Goal: Task Accomplishment & Management: Use online tool/utility

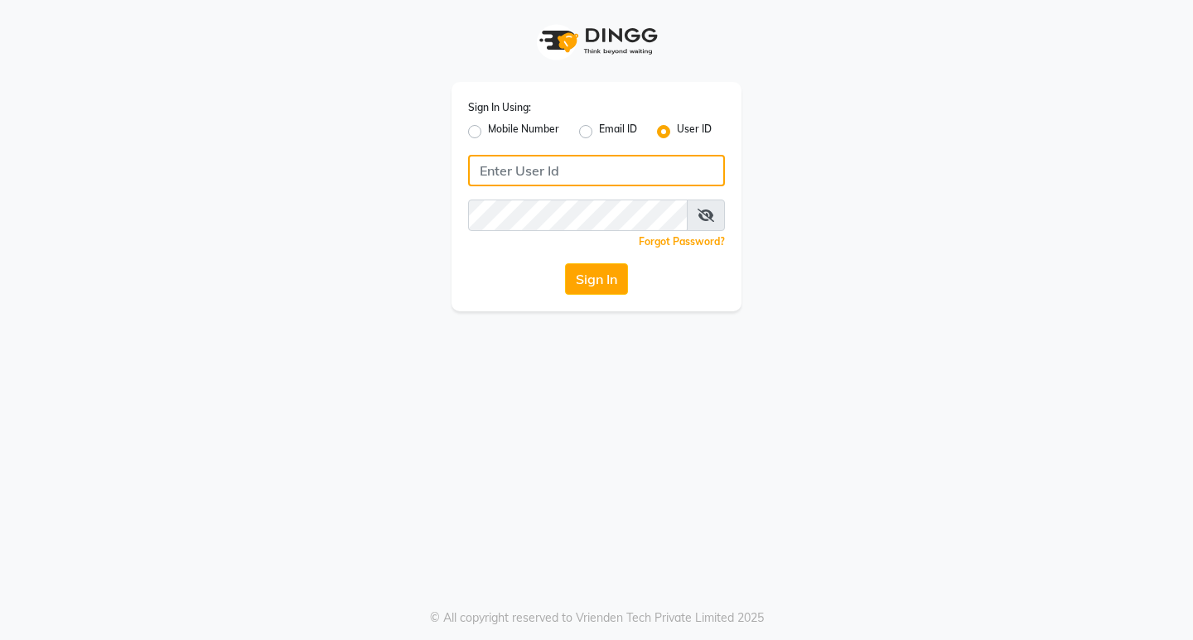
type input "hairart"
click at [604, 277] on button "Sign In" at bounding box center [596, 278] width 63 height 31
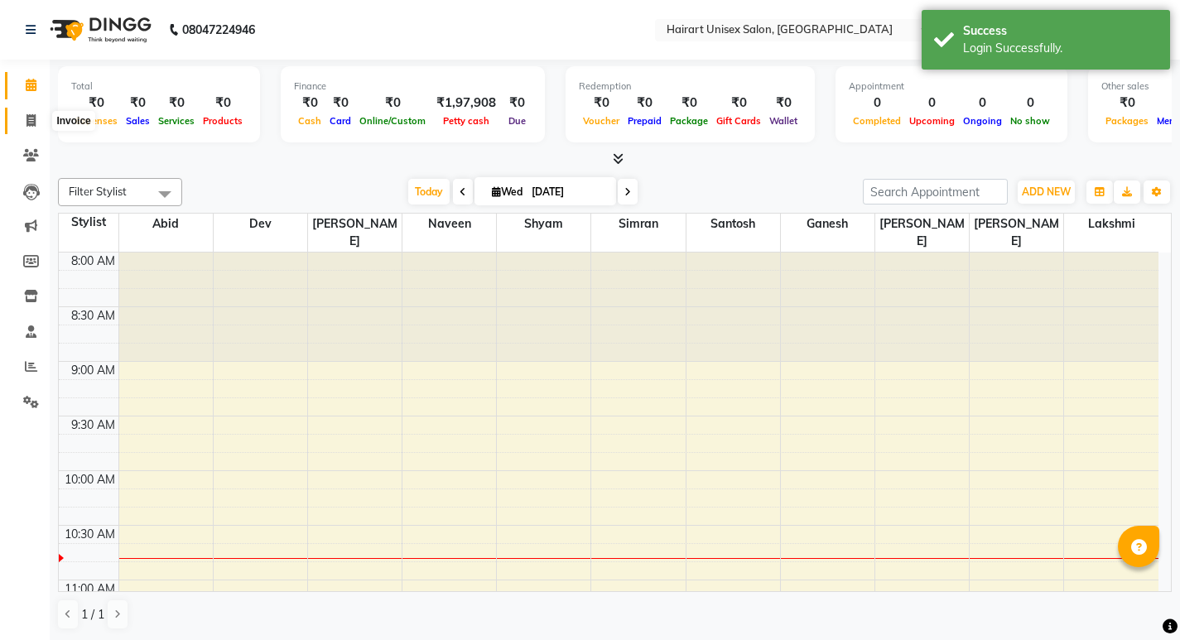
click at [24, 123] on span at bounding box center [31, 121] width 29 height 19
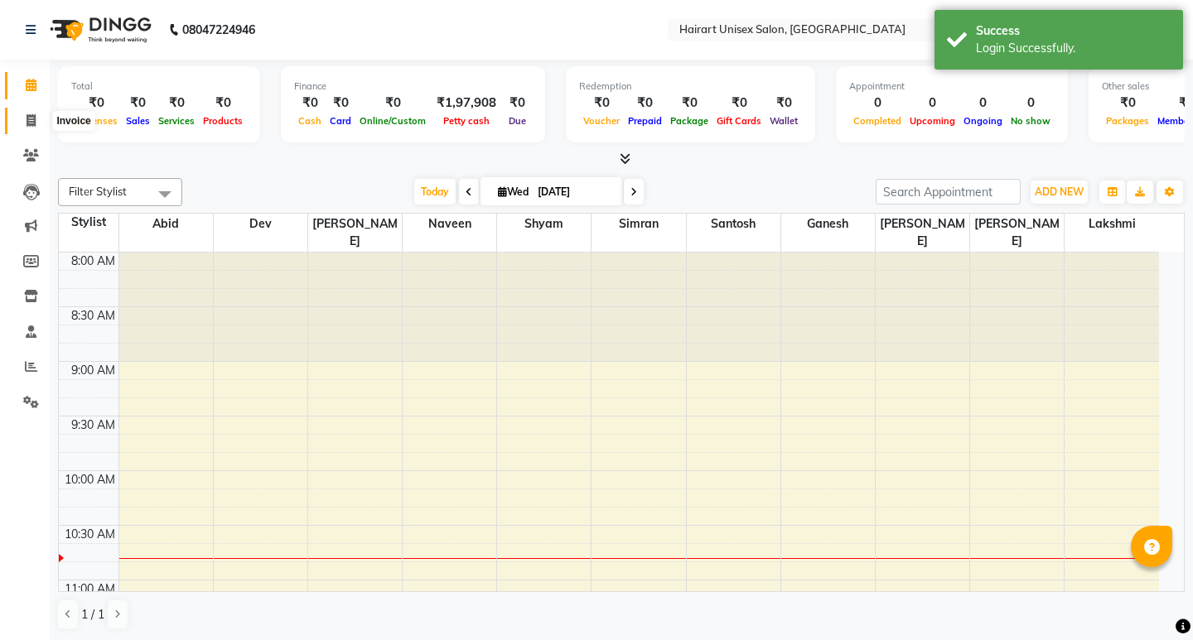
select select "5534"
select select "service"
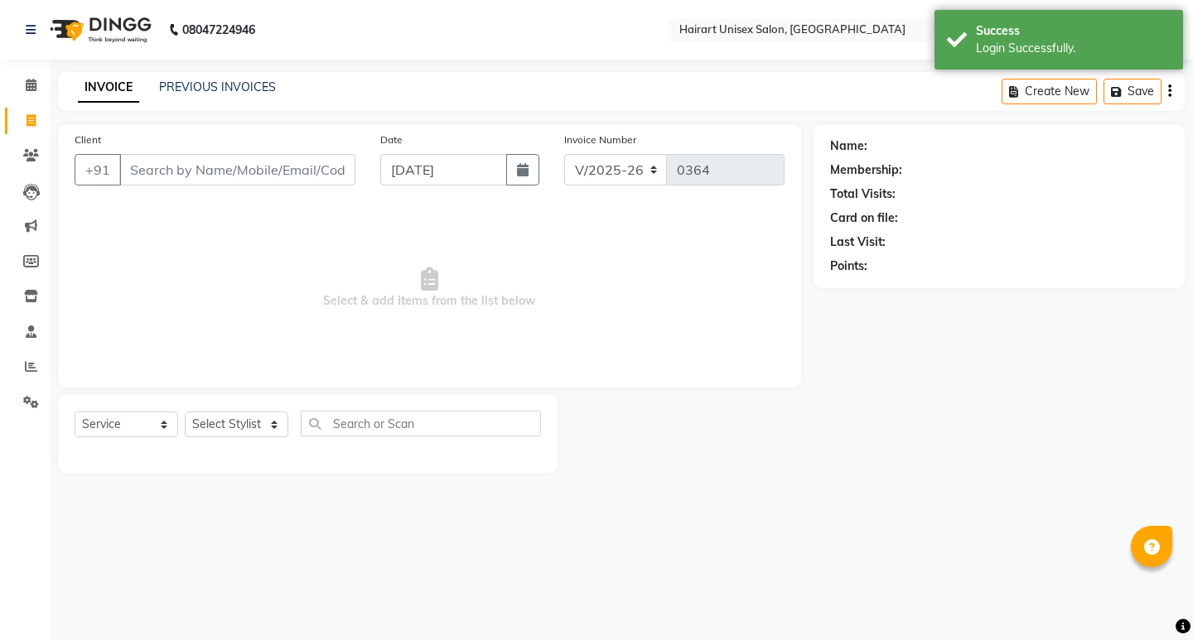
click at [161, 173] on input "Client" at bounding box center [237, 169] width 236 height 31
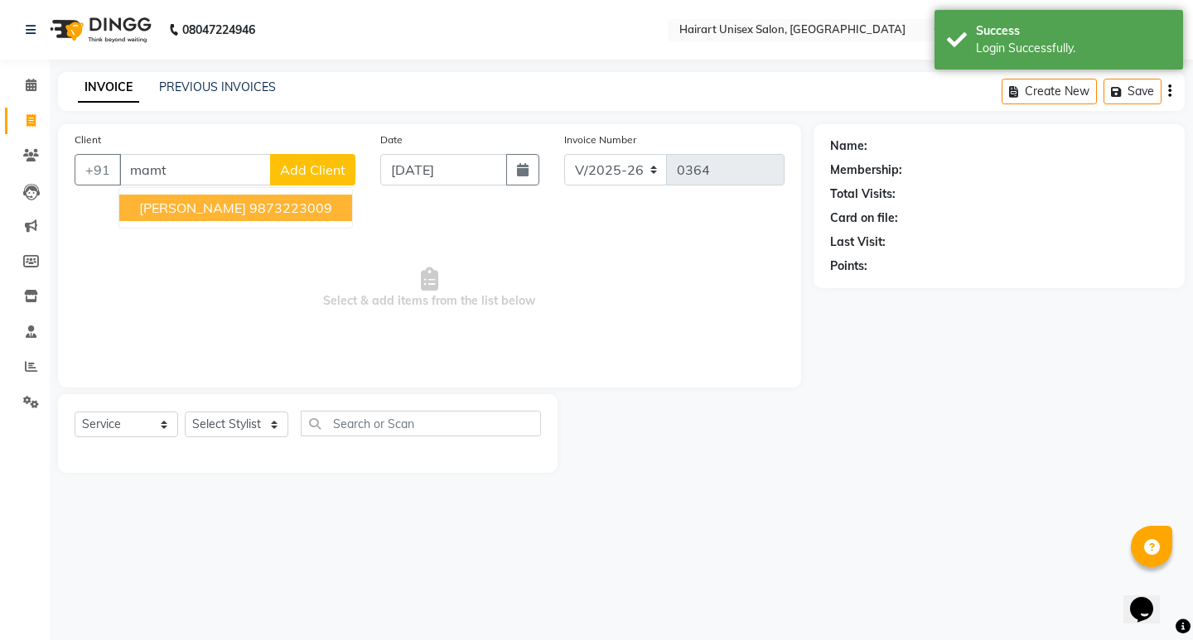
click at [233, 208] on button "[PERSON_NAME] 9873223009" at bounding box center [235, 208] width 233 height 27
type input "9873223009"
drag, startPoint x: 233, startPoint y: 208, endPoint x: 244, endPoint y: 219, distance: 15.2
click at [233, 208] on span "Select & add items from the list below" at bounding box center [430, 288] width 710 height 166
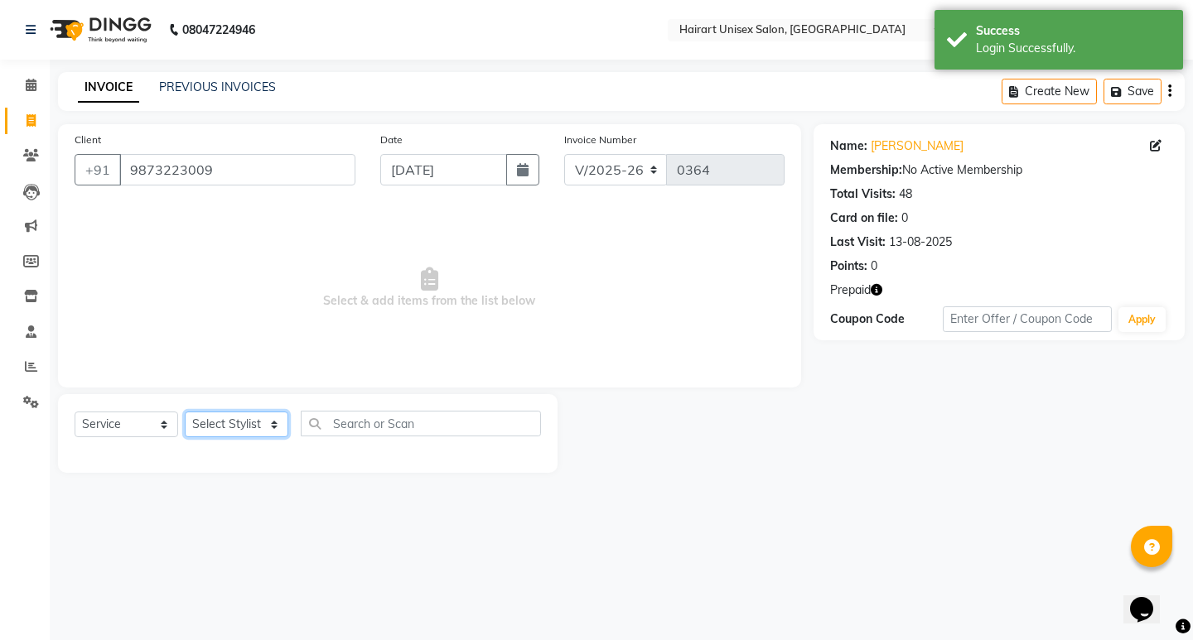
click at [233, 422] on select "Select Stylist [PERSON_NAME] Dev [PERSON_NAME] [PERSON_NAME]" at bounding box center [237, 425] width 104 height 26
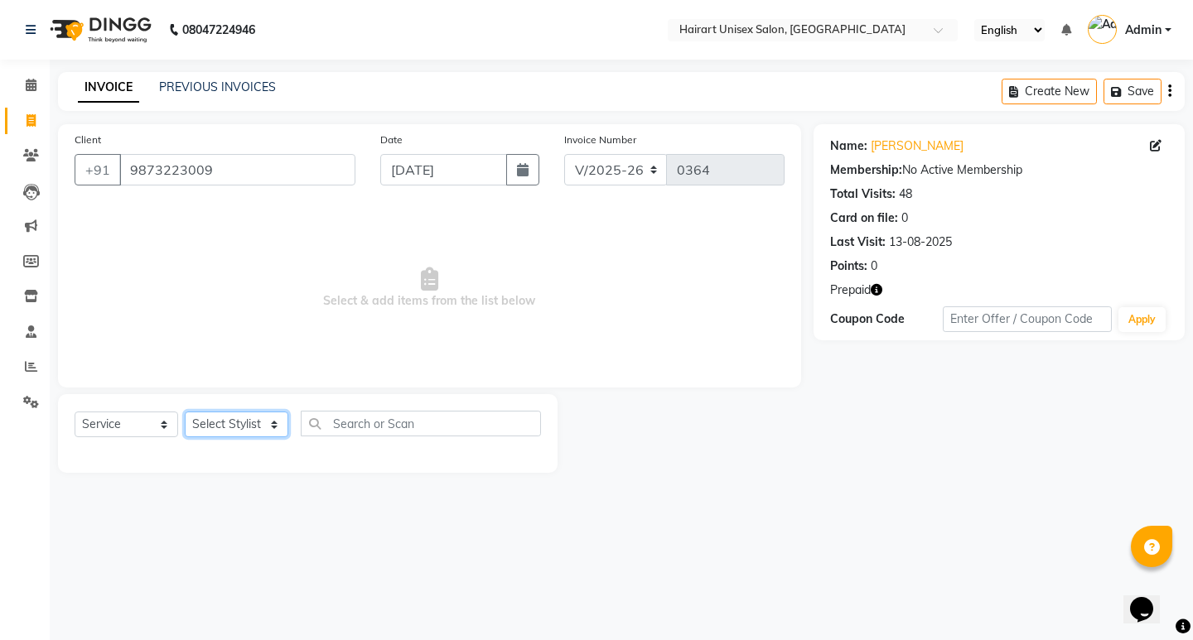
select select "39571"
click at [185, 412] on select "Select Stylist [PERSON_NAME] Dev [PERSON_NAME] [PERSON_NAME]" at bounding box center [237, 425] width 104 height 26
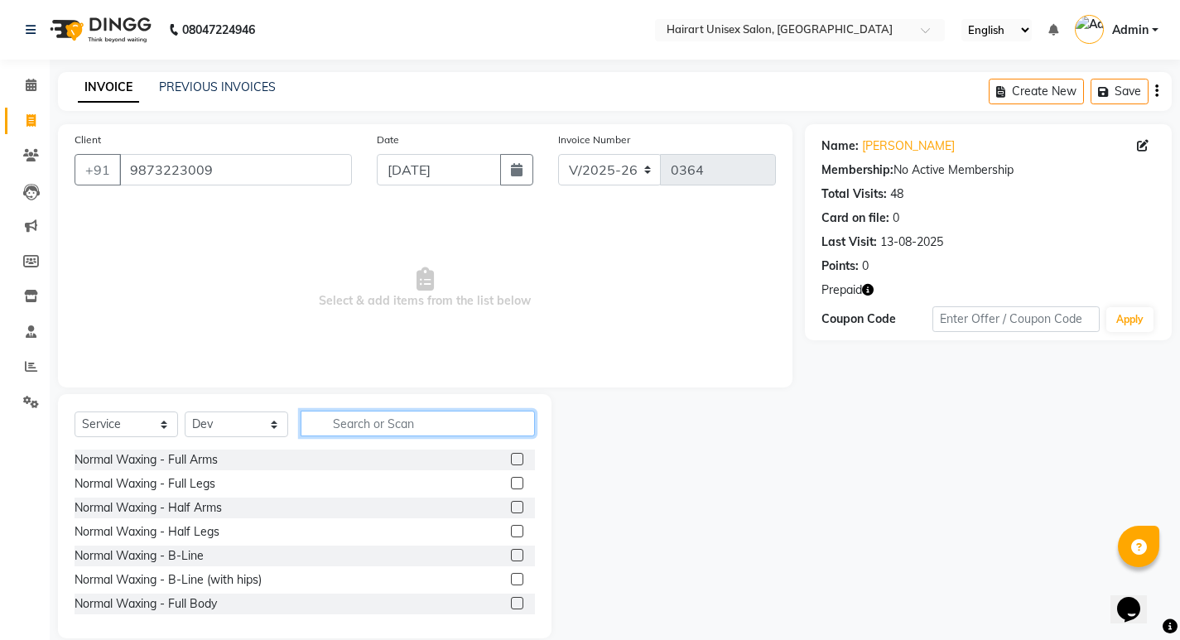
click at [424, 416] on input "text" at bounding box center [418, 424] width 234 height 26
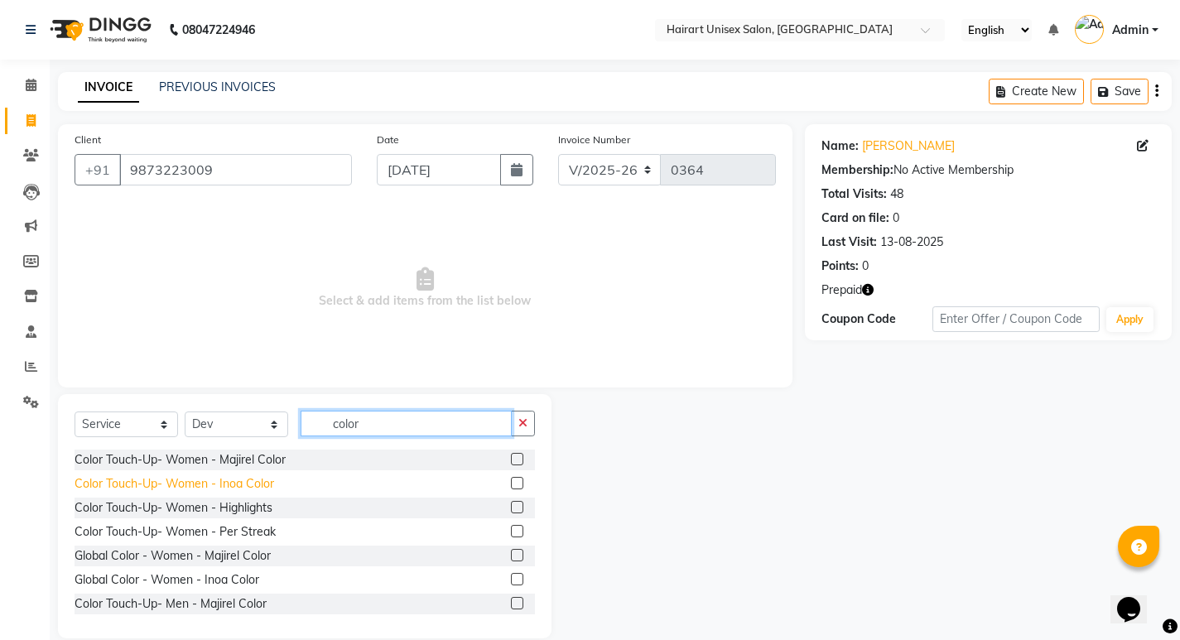
type input "color"
click at [263, 480] on div "Color Touch-Up- Women - Inoa Color" at bounding box center [175, 483] width 200 height 17
checkbox input "false"
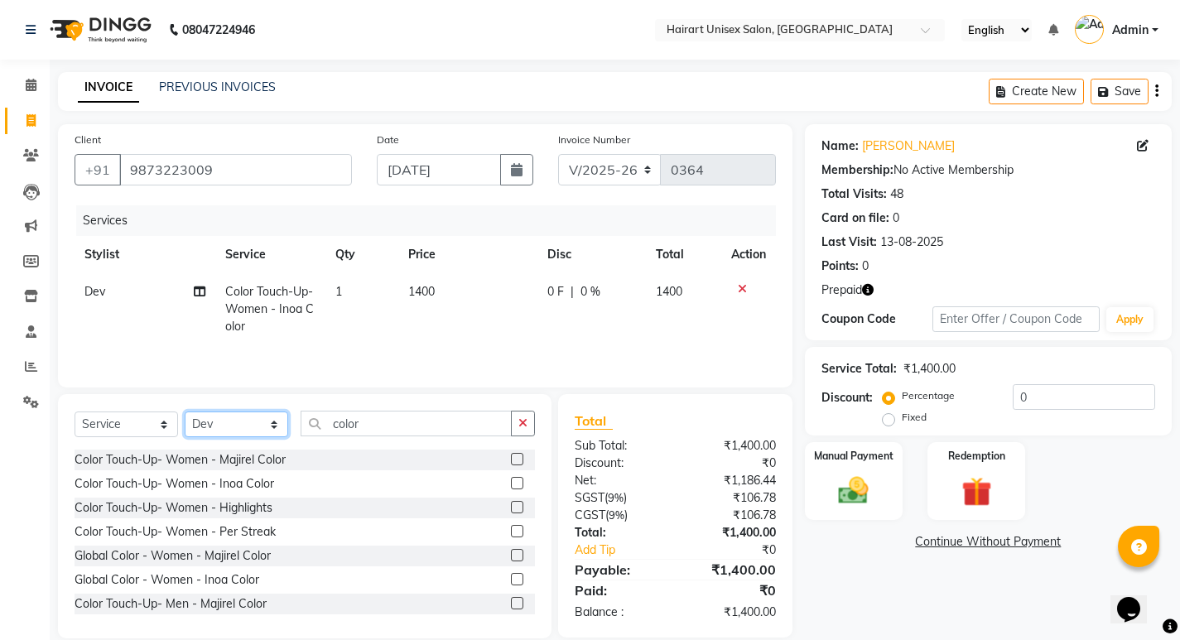
click at [224, 427] on select "Select Stylist [PERSON_NAME] Dev [PERSON_NAME] [PERSON_NAME]" at bounding box center [237, 425] width 104 height 26
select select "51929"
click at [185, 412] on select "Select Stylist [PERSON_NAME] Dev [PERSON_NAME] [PERSON_NAME]" at bounding box center [237, 425] width 104 height 26
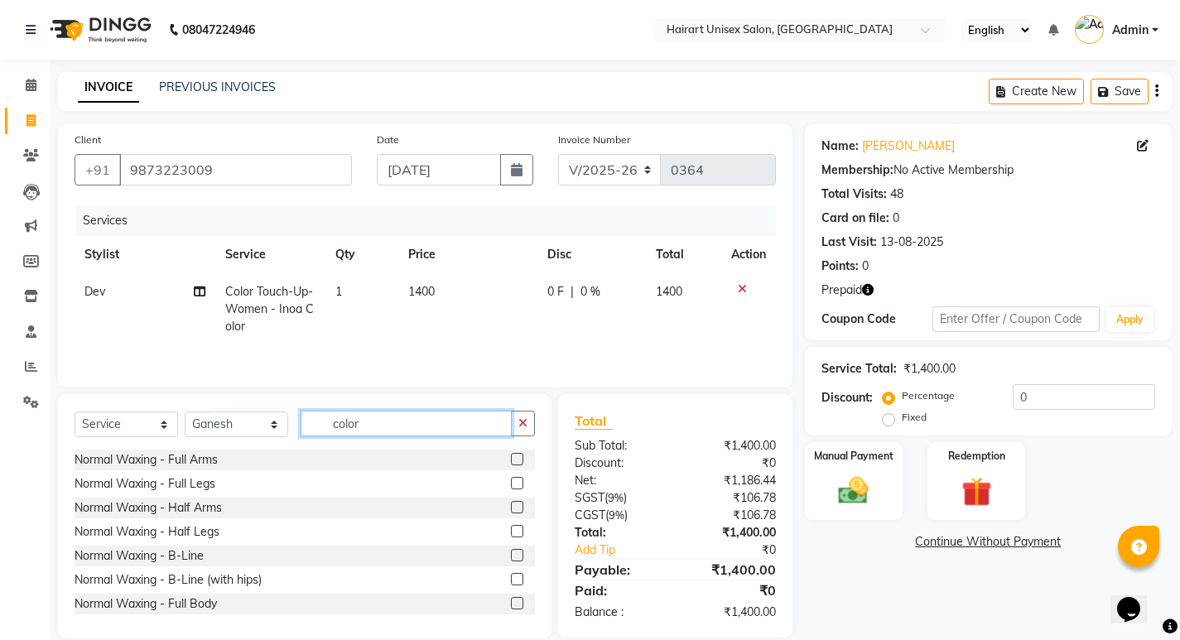
click at [403, 422] on input "color" at bounding box center [406, 424] width 211 height 26
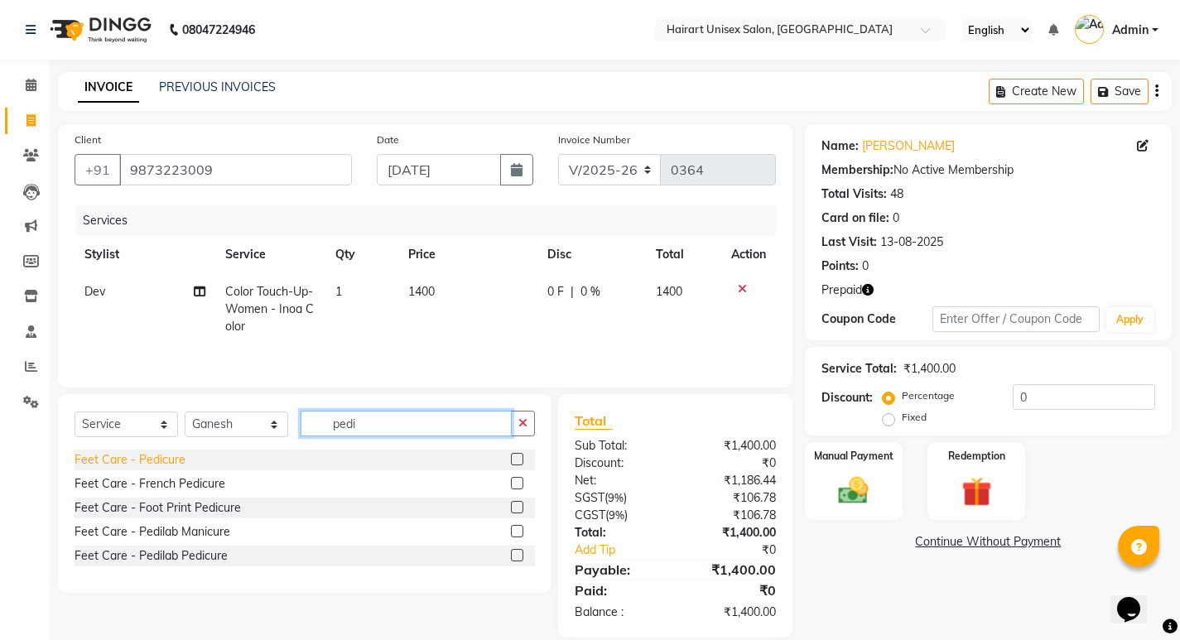
type input "pedi"
click at [157, 464] on div "Feet Care - Pedicure" at bounding box center [130, 459] width 111 height 17
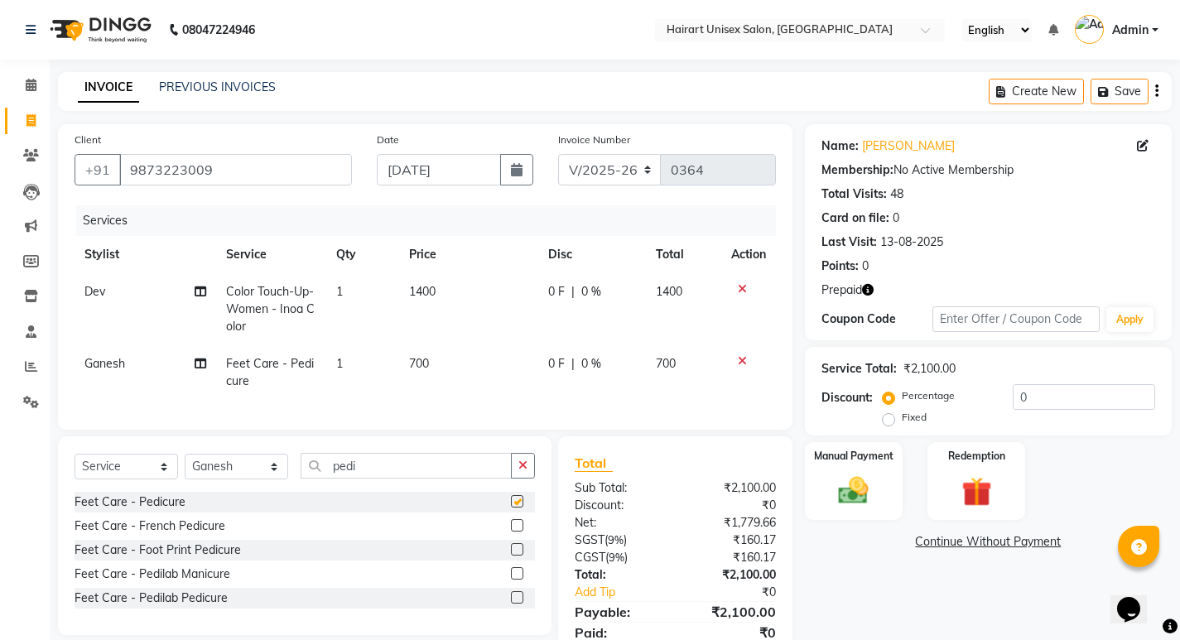
checkbox input "false"
click at [234, 466] on select "Select Stylist [PERSON_NAME] Dev [PERSON_NAME] [PERSON_NAME]" at bounding box center [237, 467] width 104 height 26
select select "71779"
click at [185, 466] on select "Select Stylist [PERSON_NAME] Dev [PERSON_NAME] [PERSON_NAME]" at bounding box center [237, 467] width 104 height 26
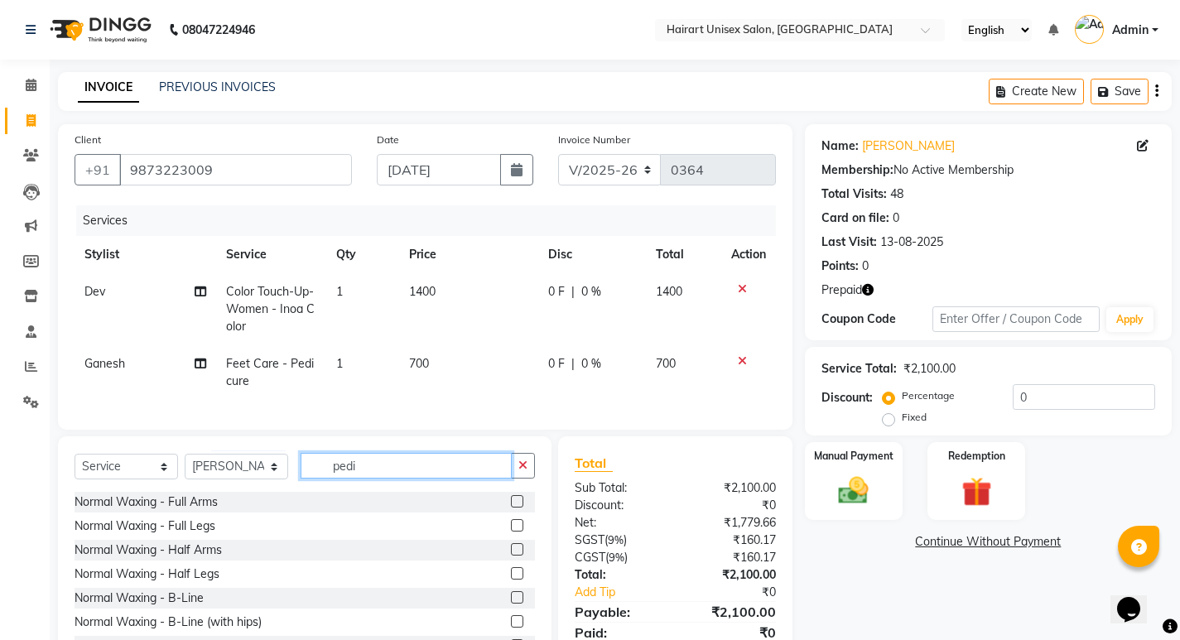
click at [379, 479] on input "pedi" at bounding box center [406, 466] width 211 height 26
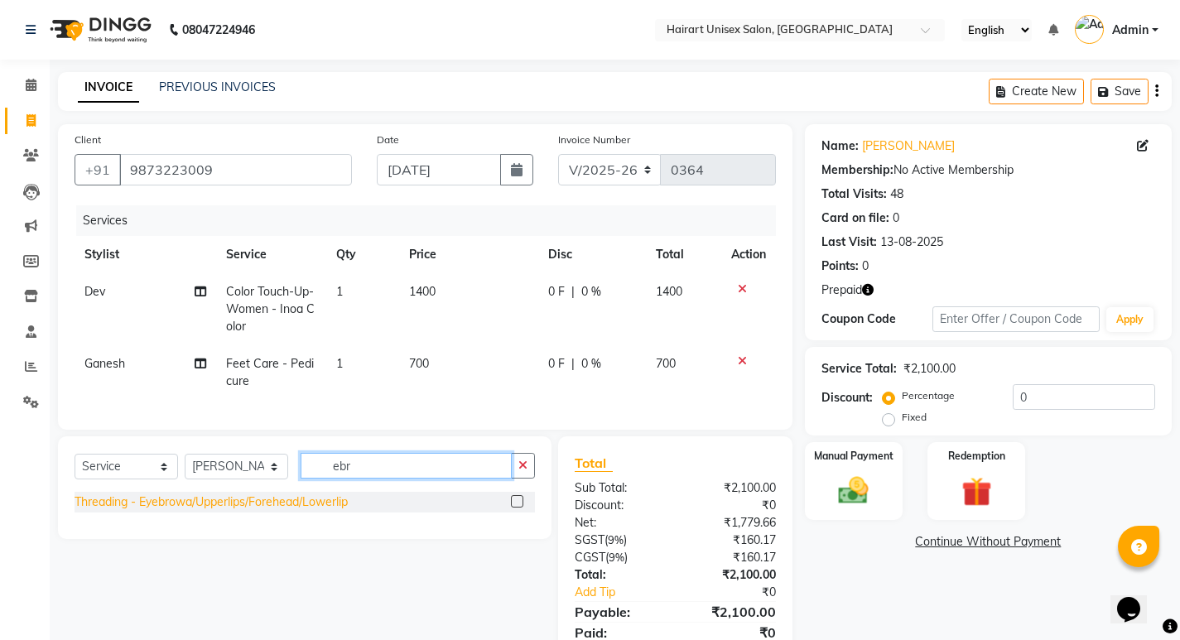
type input "ebr"
click at [295, 511] on div "Threading - Eyebrowa/Upperlips/Forehead/Lowerlip" at bounding box center [211, 502] width 273 height 17
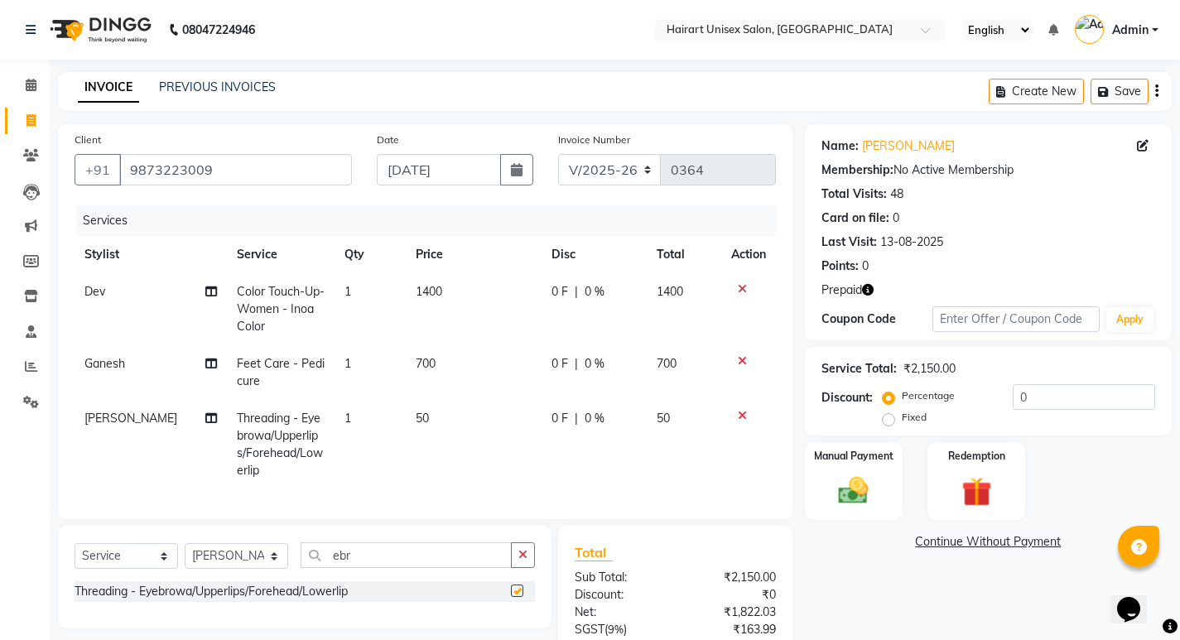
checkbox input "false"
click at [425, 422] on td "50" at bounding box center [473, 444] width 135 height 89
select select "71779"
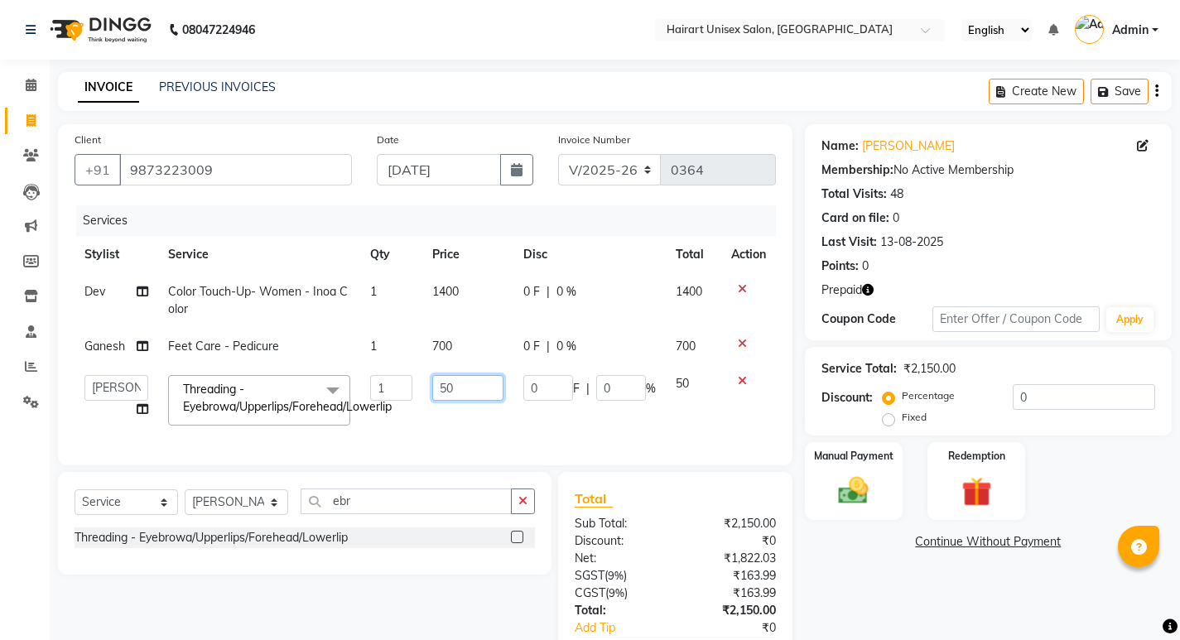
click at [446, 391] on input "50" at bounding box center [467, 388] width 70 height 26
type input "100"
click at [436, 428] on td "100" at bounding box center [467, 400] width 90 height 70
select select "71779"
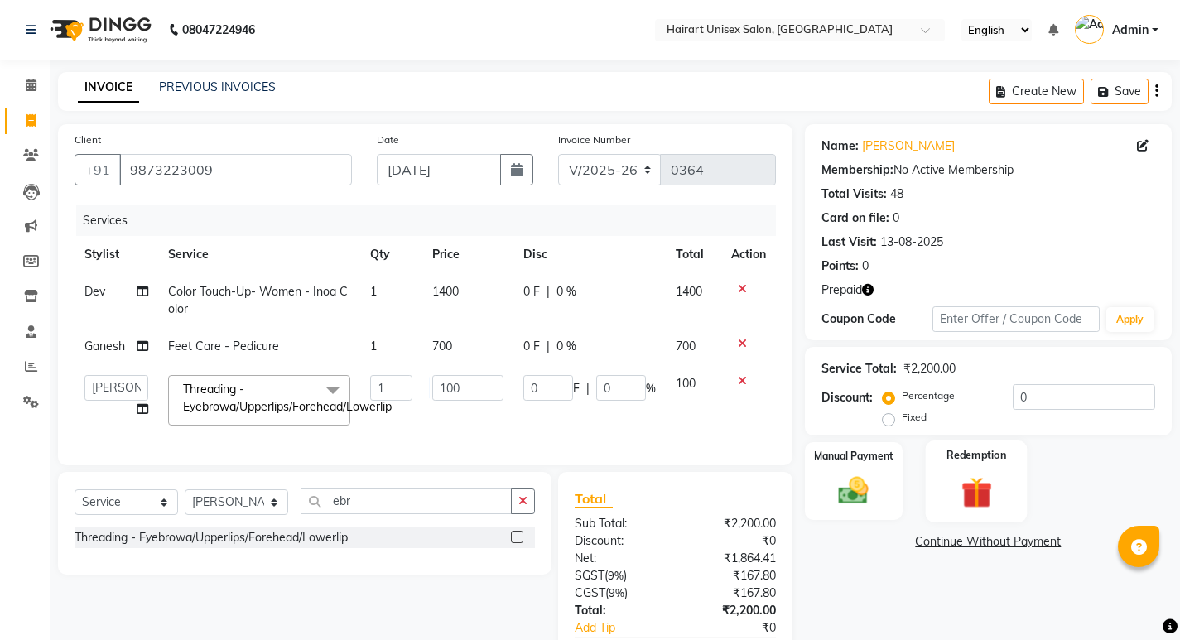
click at [1001, 480] on img at bounding box center [977, 492] width 51 height 39
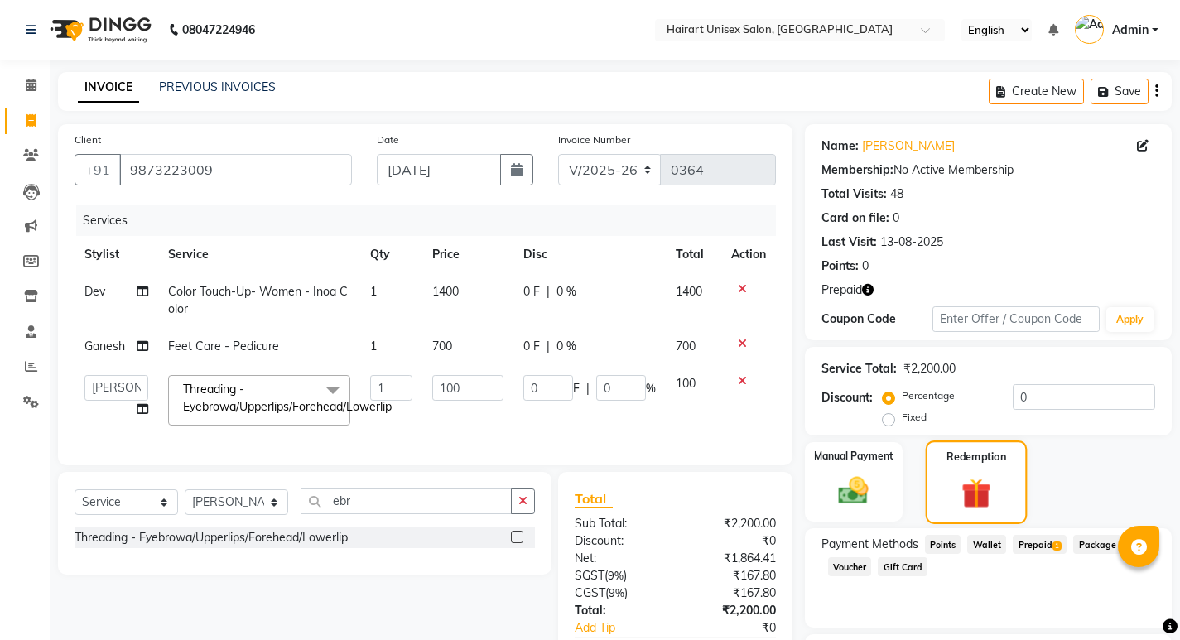
scroll to position [113, 0]
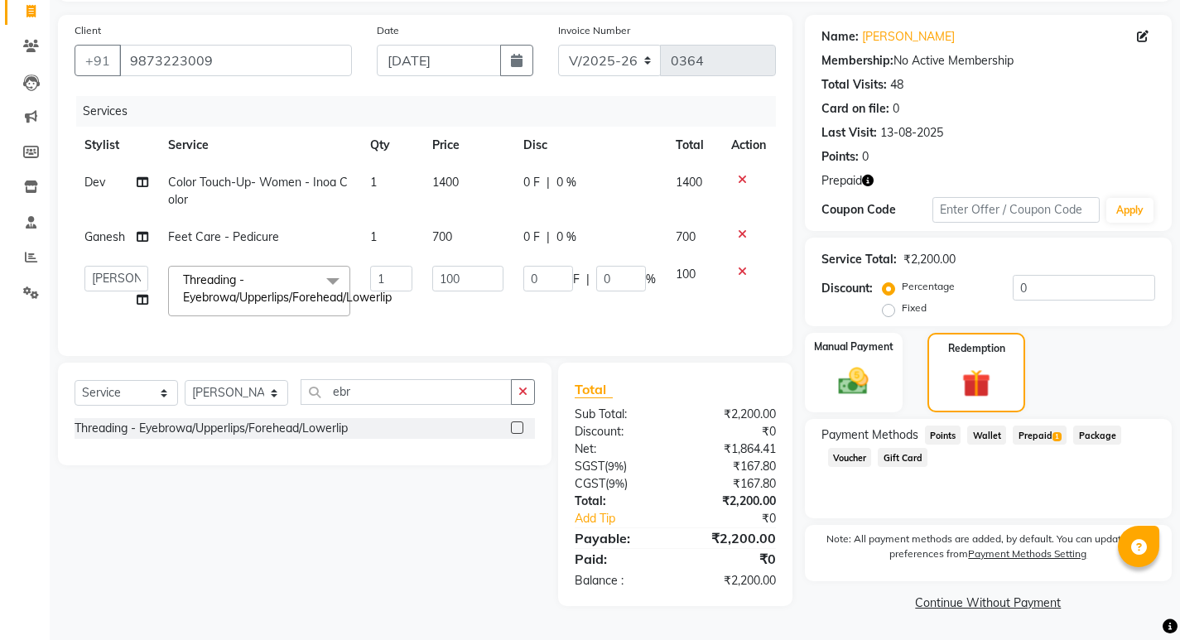
click at [1035, 427] on span "Prepaid 1" at bounding box center [1040, 435] width 54 height 19
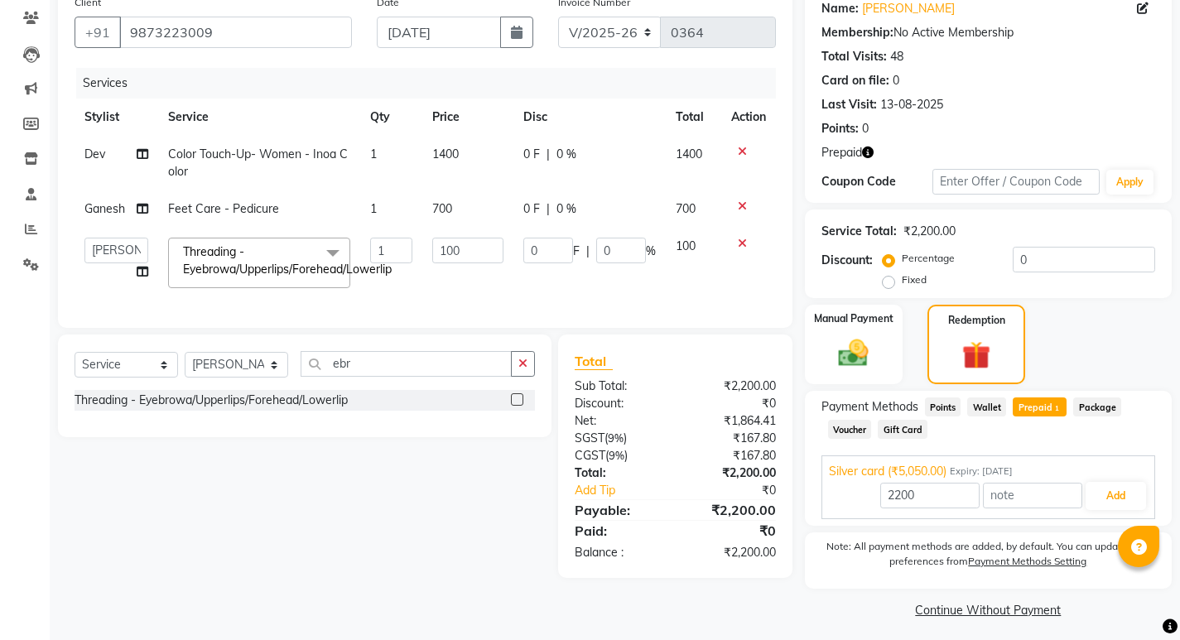
scroll to position [145, 0]
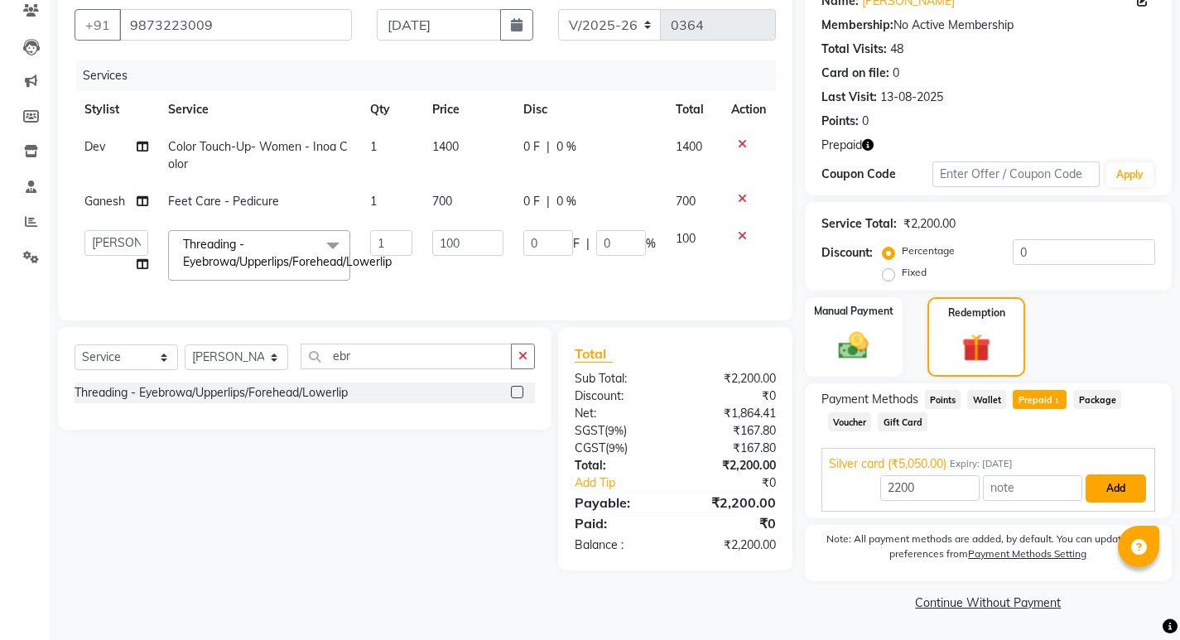
click at [1098, 489] on button "Add" at bounding box center [1116, 489] width 60 height 28
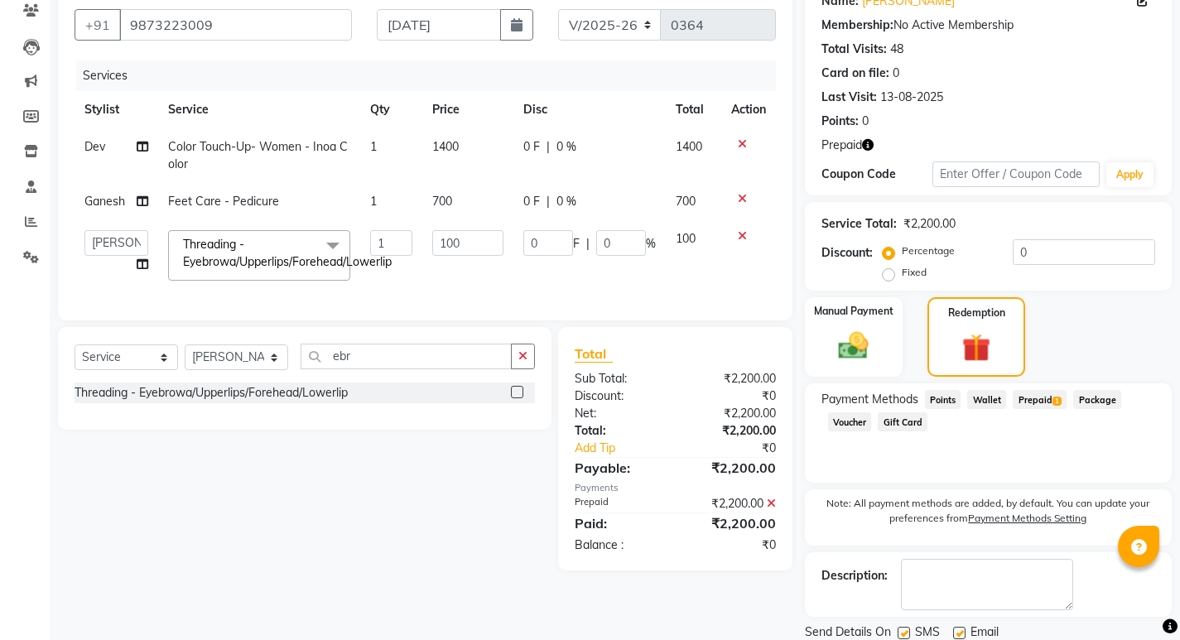
scroll to position [203, 0]
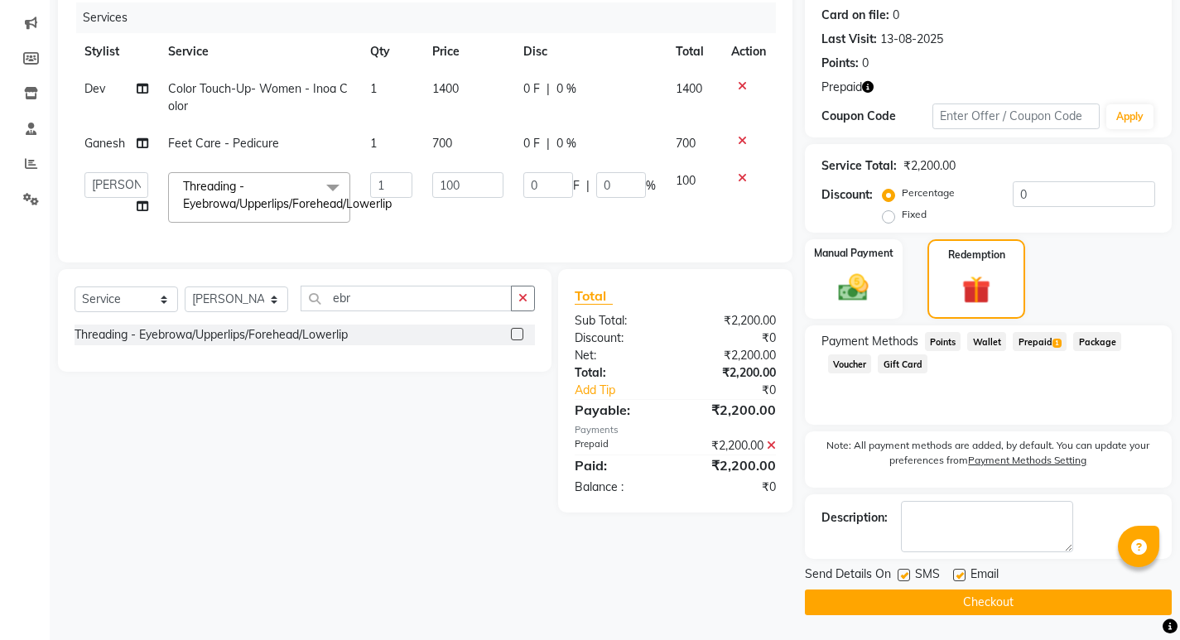
click at [993, 605] on button "Checkout" at bounding box center [988, 603] width 367 height 26
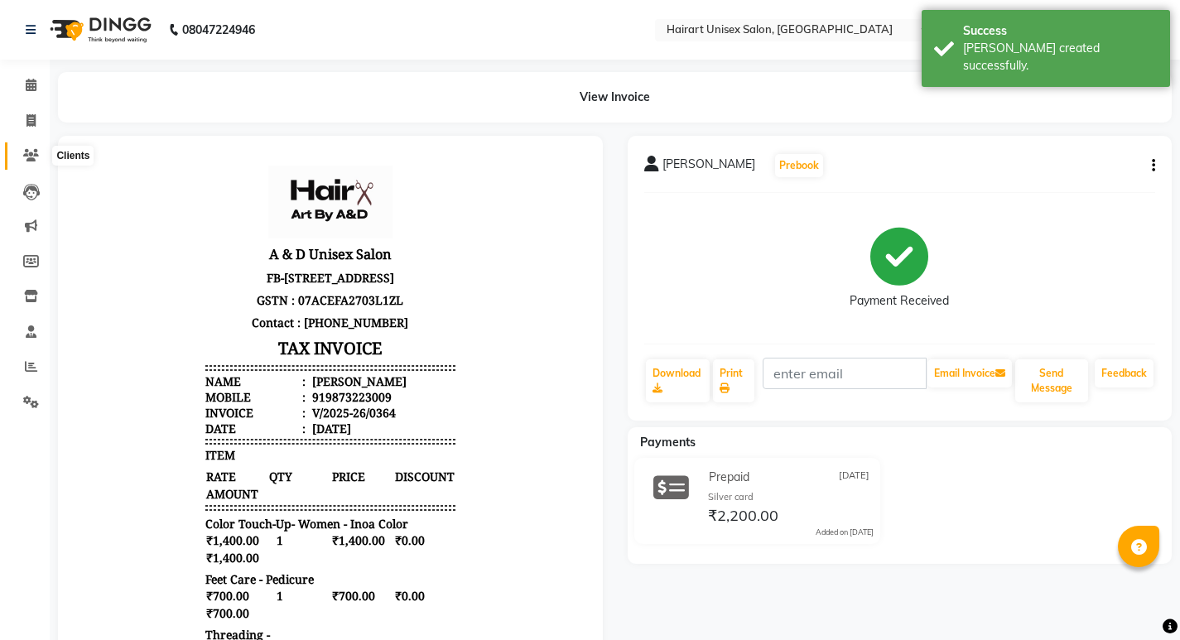
click at [17, 152] on span at bounding box center [31, 156] width 29 height 19
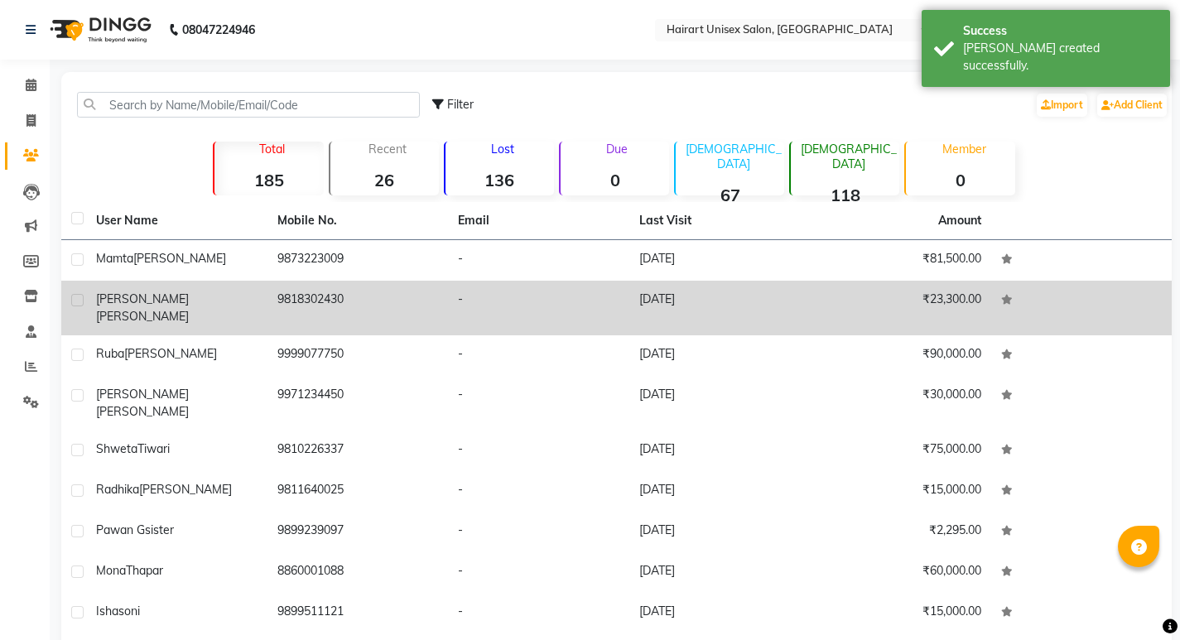
click at [302, 297] on td "9818302430" at bounding box center [358, 308] width 181 height 55
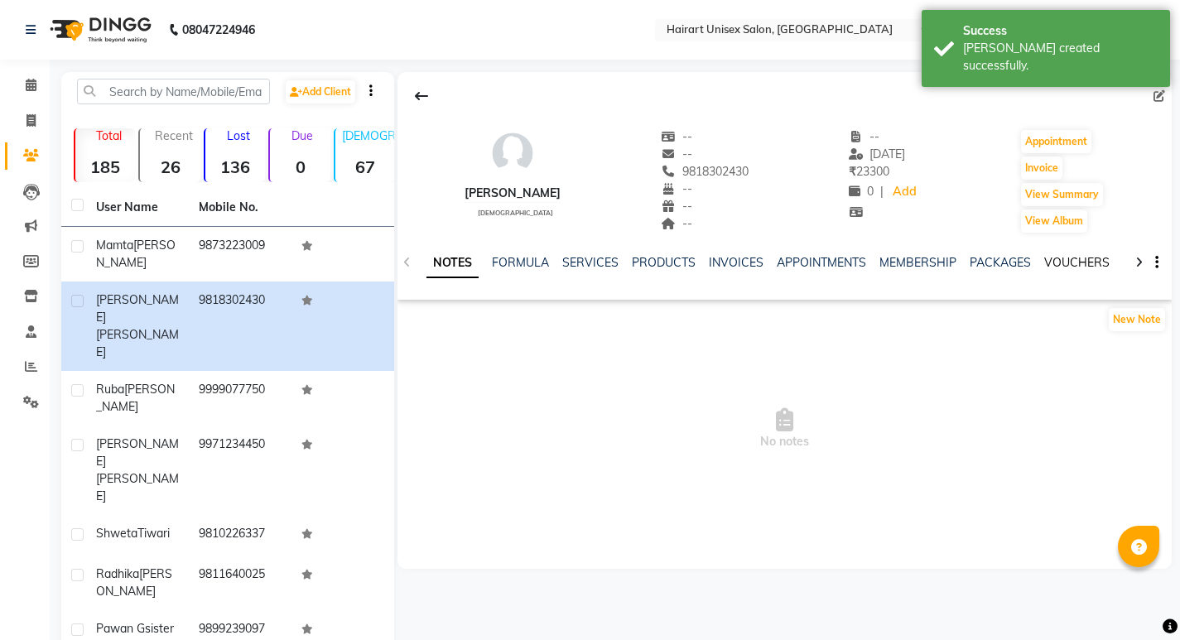
click at [1052, 263] on link "VOUCHERS" at bounding box center [1076, 262] width 65 height 15
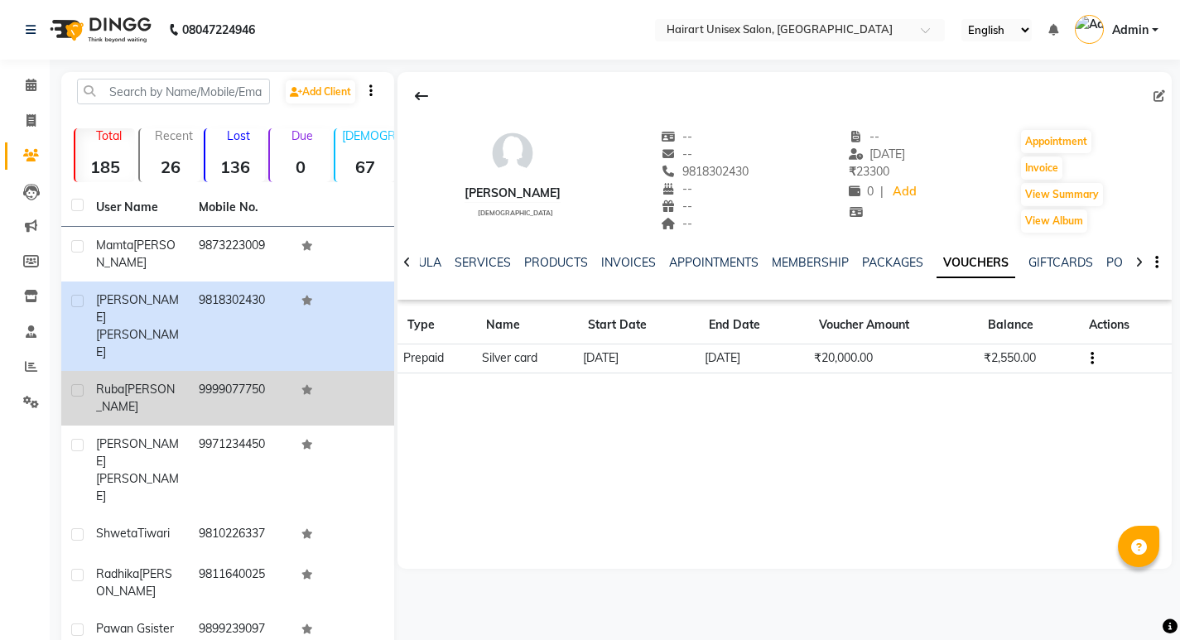
click at [128, 382] on span "[PERSON_NAME]" at bounding box center [135, 398] width 79 height 32
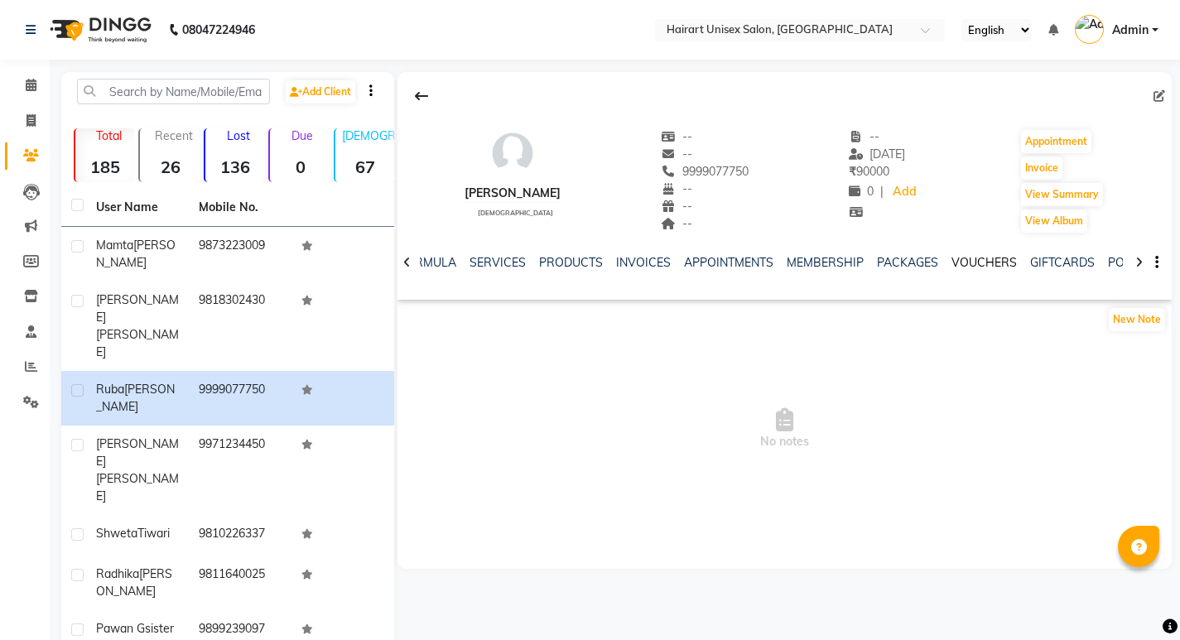
click at [997, 264] on link "VOUCHERS" at bounding box center [984, 262] width 65 height 15
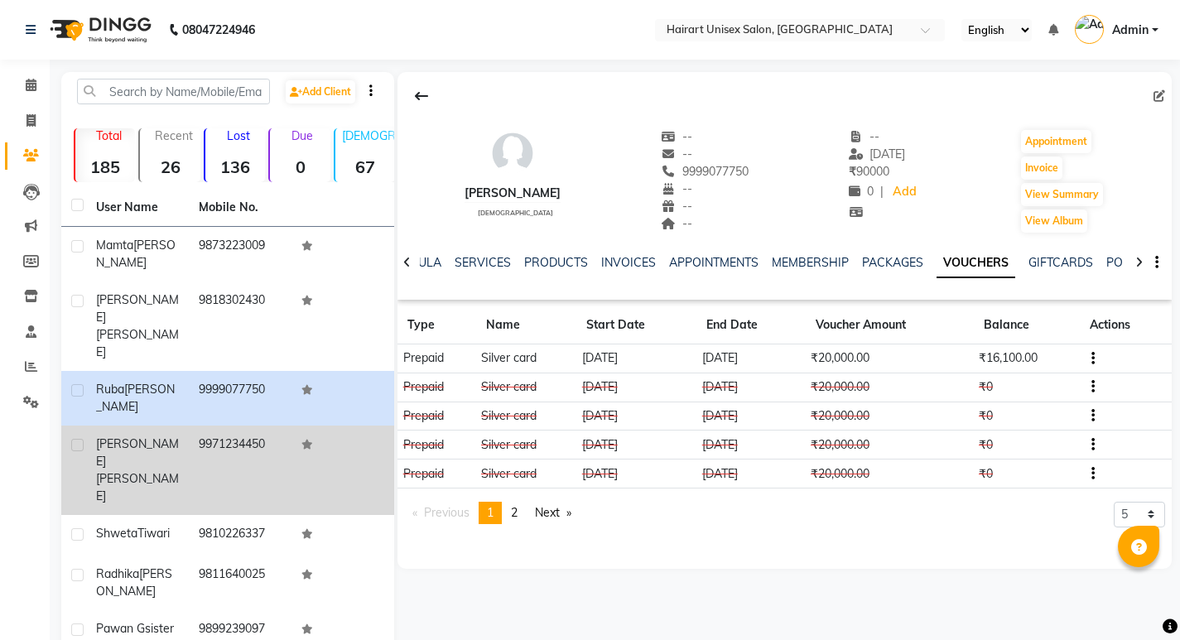
click at [108, 426] on td "[PERSON_NAME]" at bounding box center [137, 470] width 103 height 89
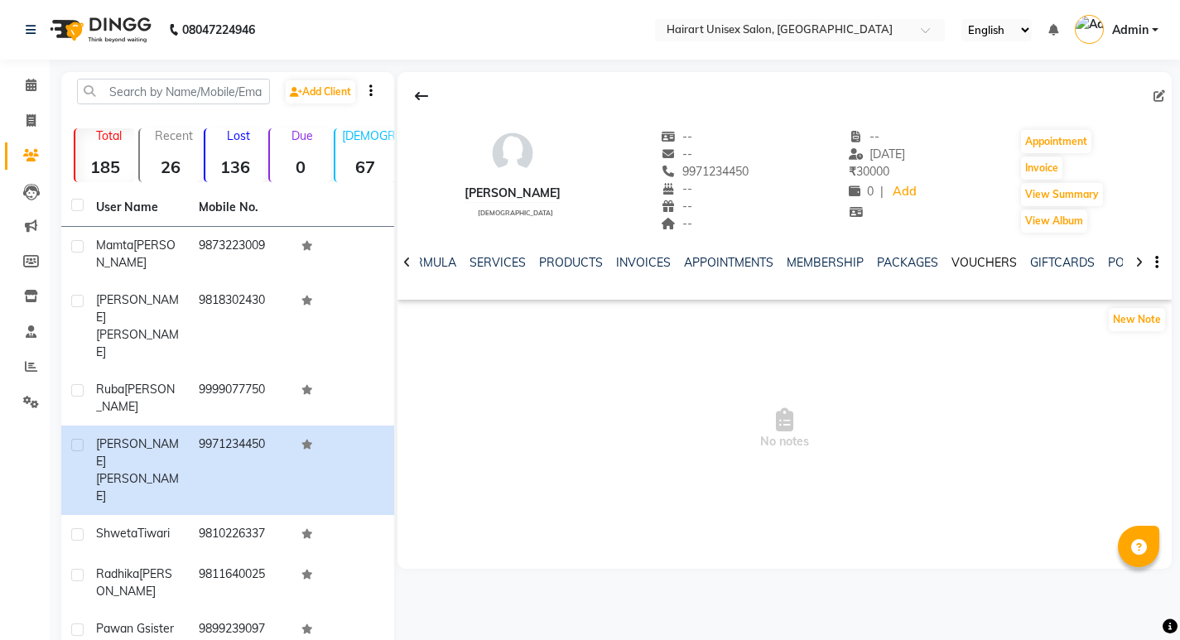
click at [983, 262] on link "VOUCHERS" at bounding box center [984, 262] width 65 height 15
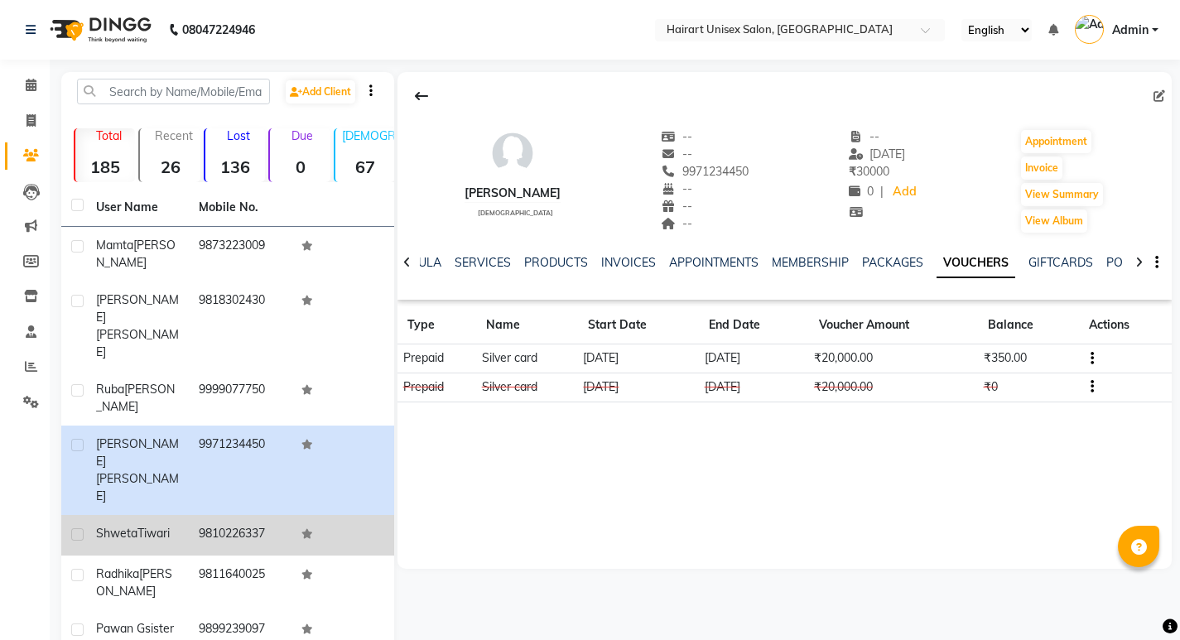
click at [152, 525] on div "[PERSON_NAME]" at bounding box center [137, 533] width 83 height 17
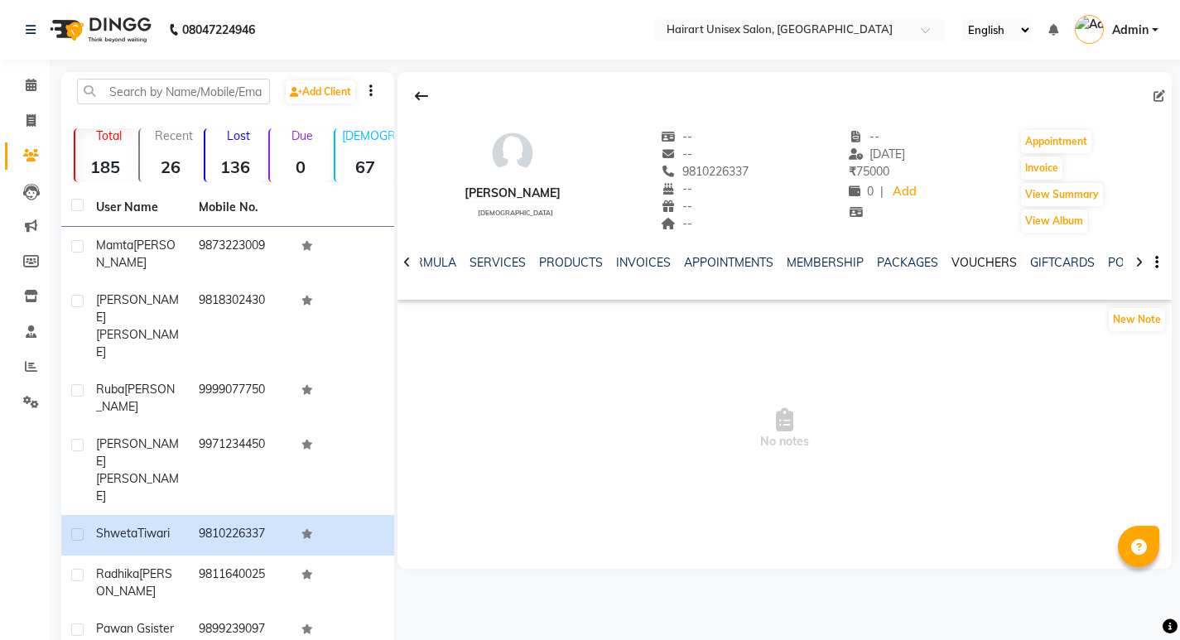
click at [977, 265] on link "VOUCHERS" at bounding box center [984, 262] width 65 height 15
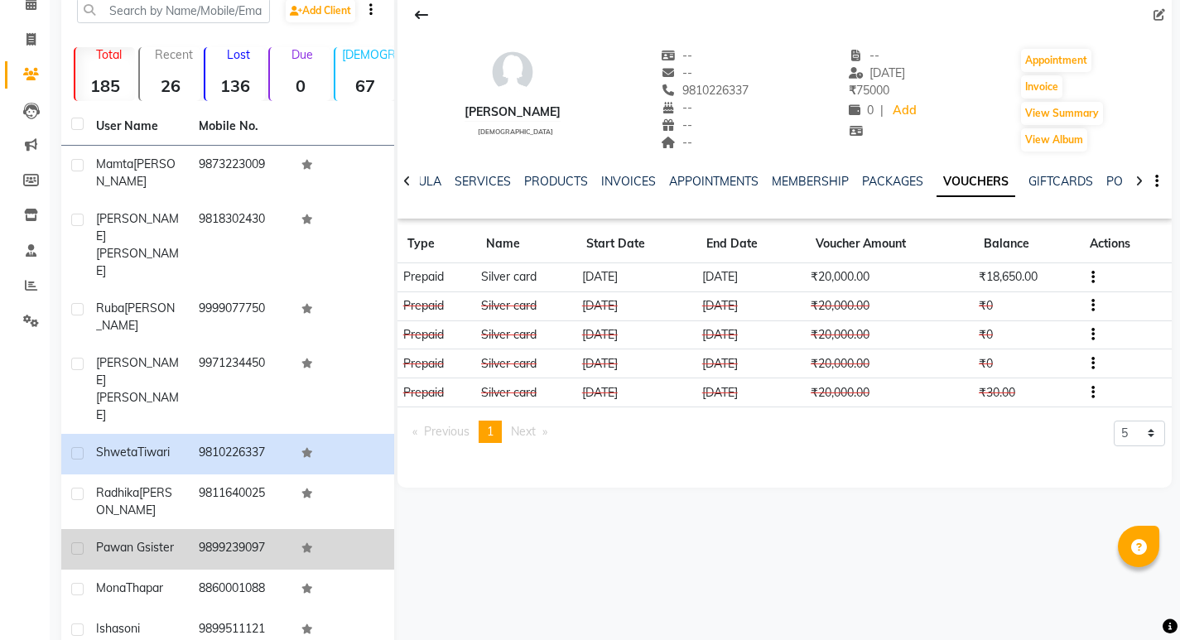
scroll to position [92, 0]
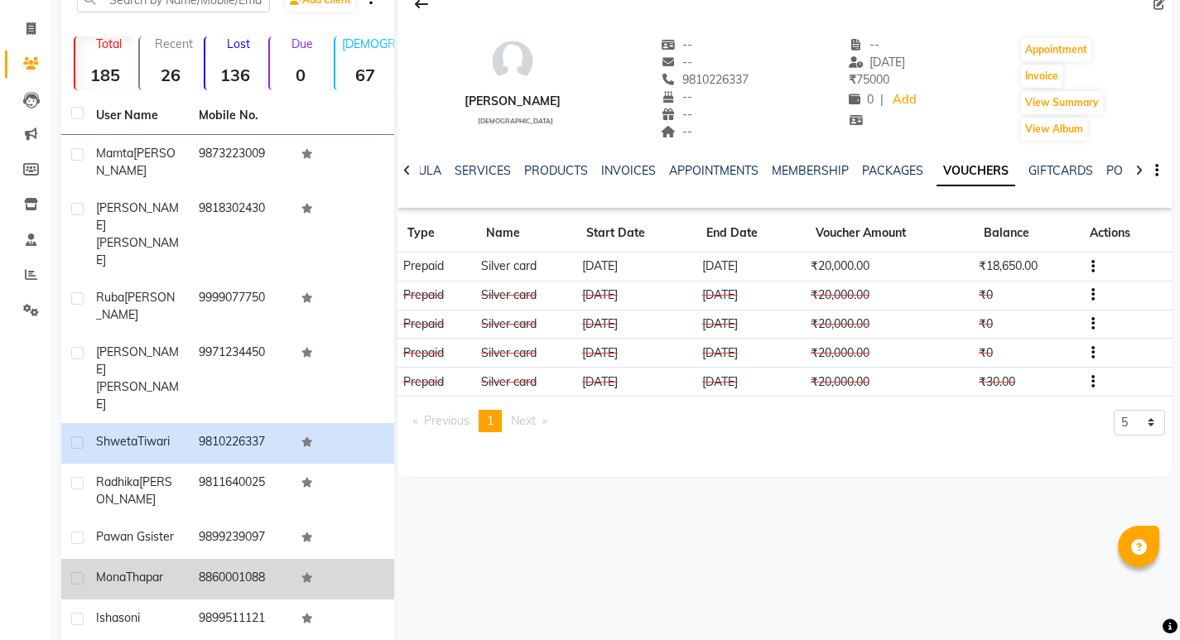
click at [157, 570] on span "Thapar" at bounding box center [144, 577] width 37 height 15
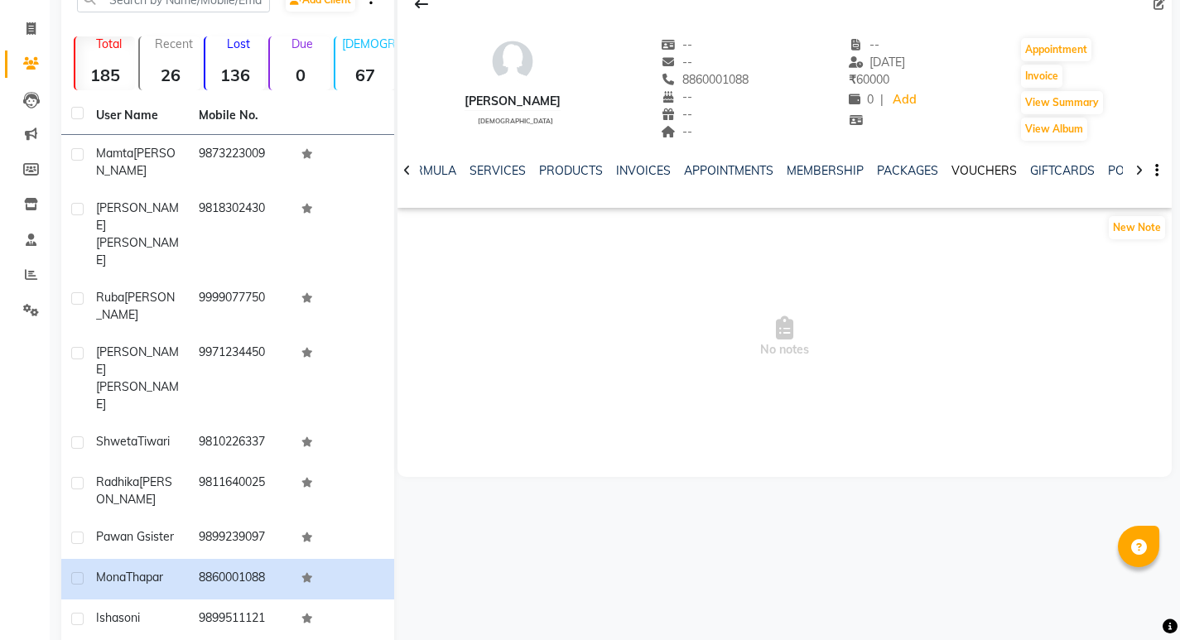
click at [986, 169] on link "VOUCHERS" at bounding box center [984, 170] width 65 height 15
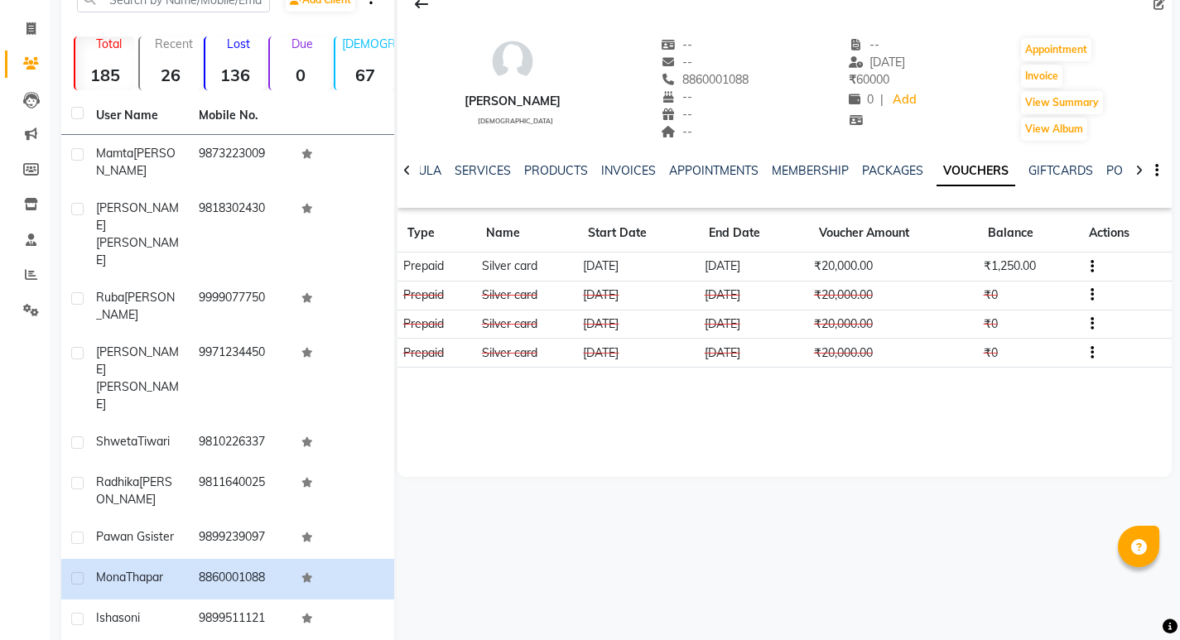
click at [22, 22] on span at bounding box center [31, 29] width 29 height 19
select select "service"
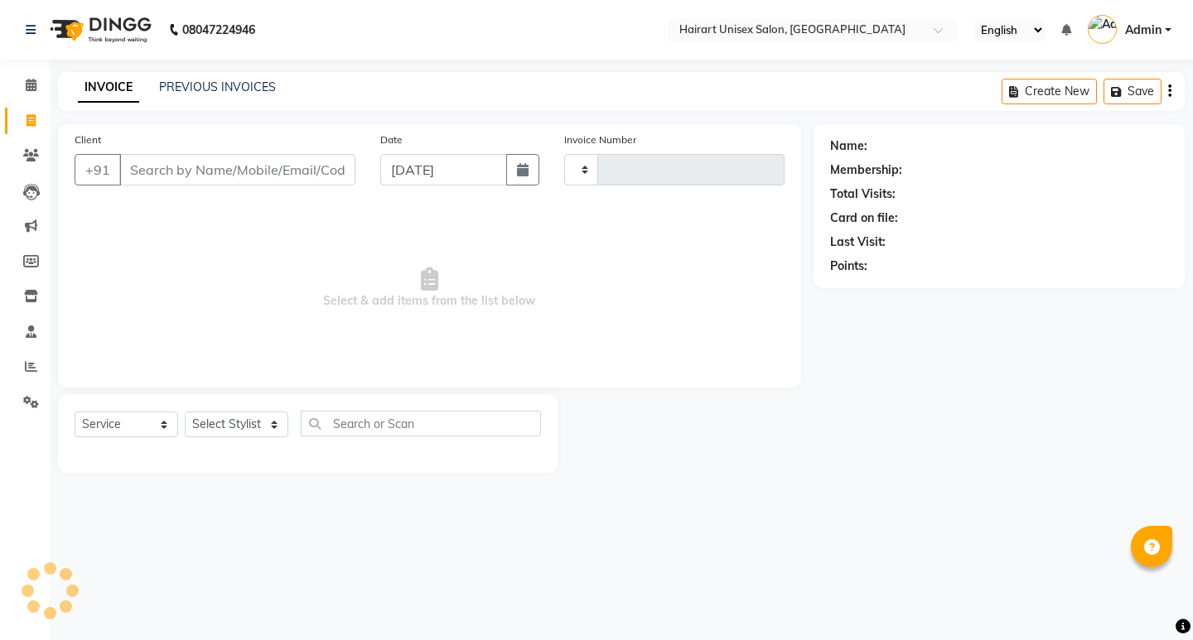
type input "0365"
select select "5534"
click at [27, 81] on icon at bounding box center [31, 85] width 11 height 12
